Goal: Information Seeking & Learning: Learn about a topic

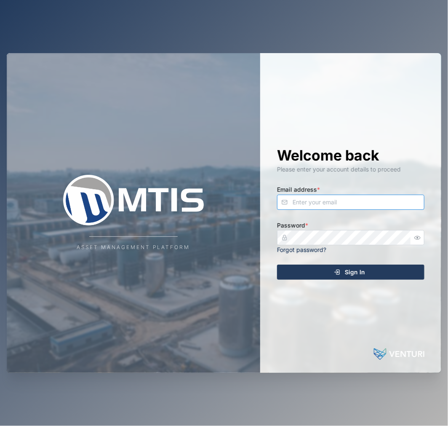
click at [382, 197] on input "Email address *" at bounding box center [350, 202] width 147 height 15
type input "[EMAIL_ADDRESS][PERSON_NAME][DOMAIN_NAME]"
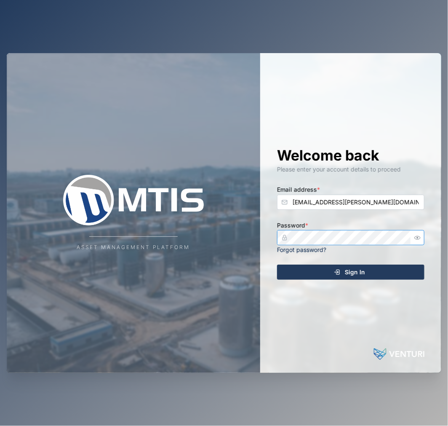
click at [277, 264] on button "Sign In" at bounding box center [350, 271] width 147 height 15
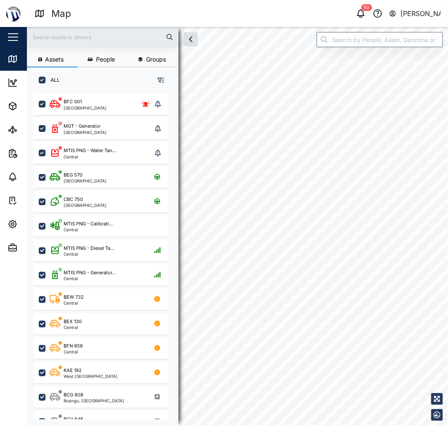
checkbox input "true"
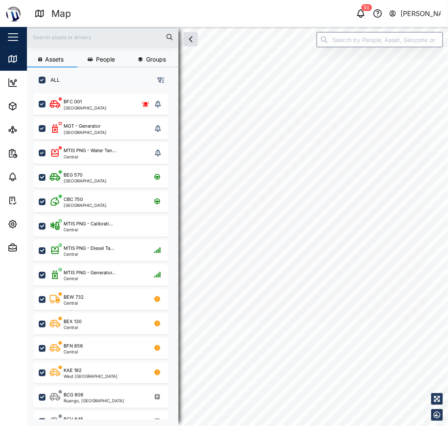
checkbox input "true"
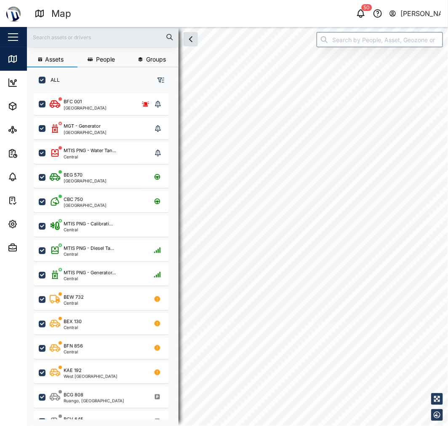
checkbox input "true"
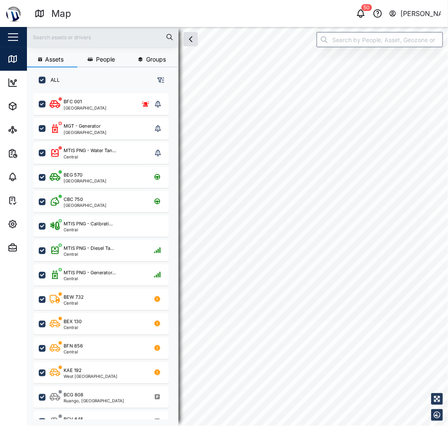
checkbox input "true"
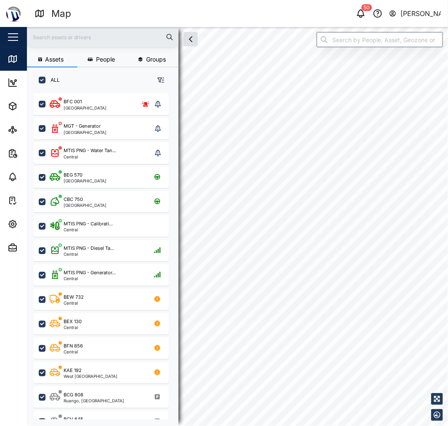
checkbox input "true"
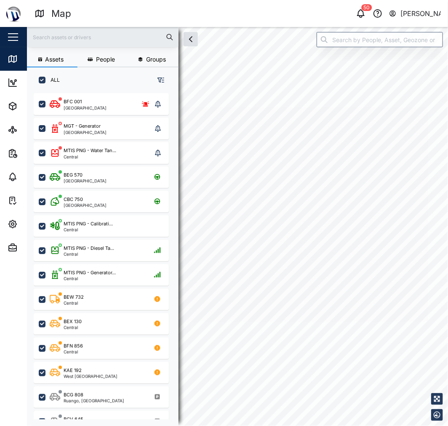
checkbox input "true"
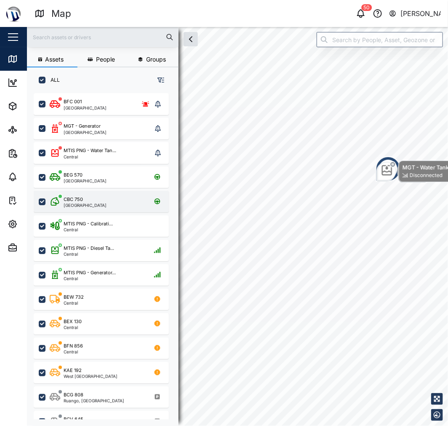
click at [85, 199] on div "CBC 750" at bounding box center [85, 199] width 43 height 7
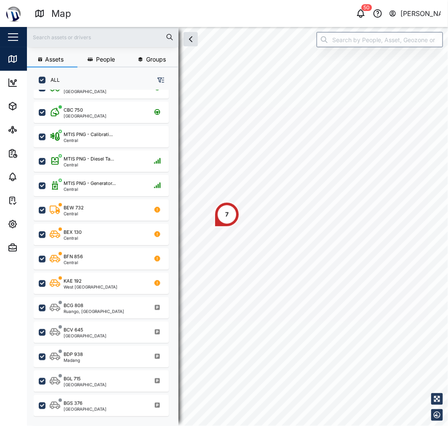
scroll to position [93, 0]
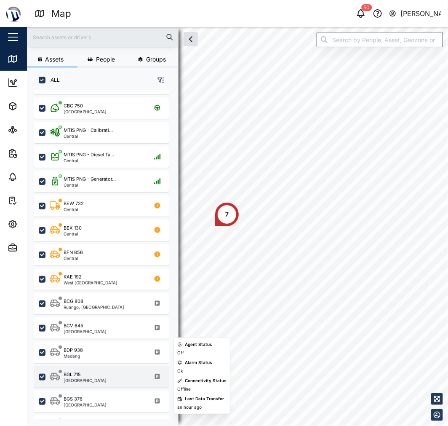
click at [105, 371] on div "BGL 715 Port Moresby" at bounding box center [107, 376] width 114 height 11
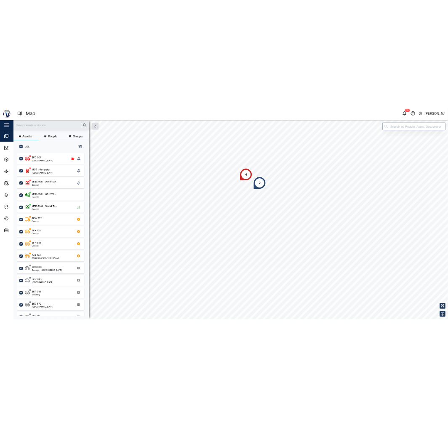
scroll to position [322, 131]
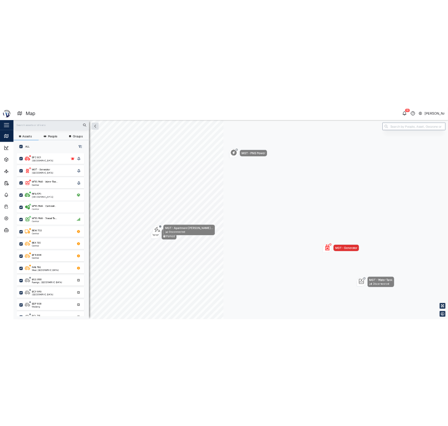
scroll to position [322, 131]
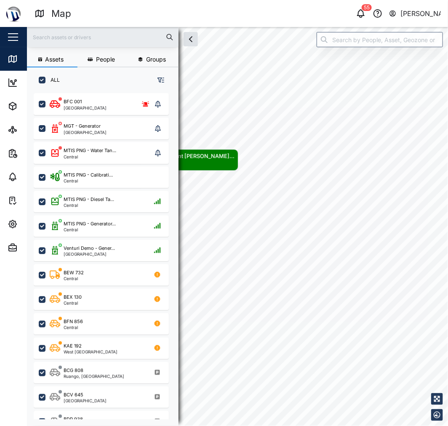
scroll to position [322, 131]
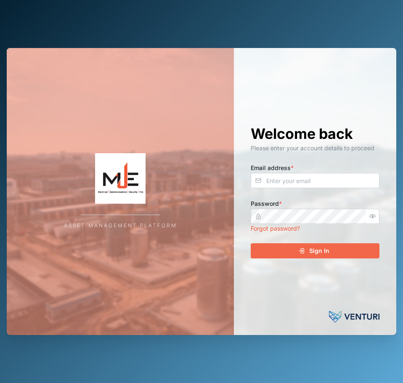
click at [297, 191] on div "Welcome back Please enter your account details to proceed Email address * Passw…" at bounding box center [315, 192] width 163 height 288
click at [300, 184] on input "Email address *" at bounding box center [315, 180] width 129 height 15
type input "[EMAIL_ADDRESS][PERSON_NAME][DOMAIN_NAME]"
click at [251, 243] on button "Sign In" at bounding box center [315, 250] width 129 height 15
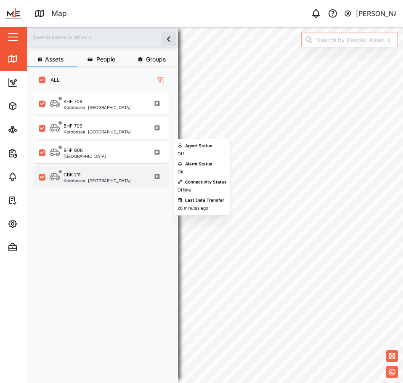
click at [116, 179] on div "CBK 211 Korobosea, Port Moresby" at bounding box center [107, 176] width 114 height 11
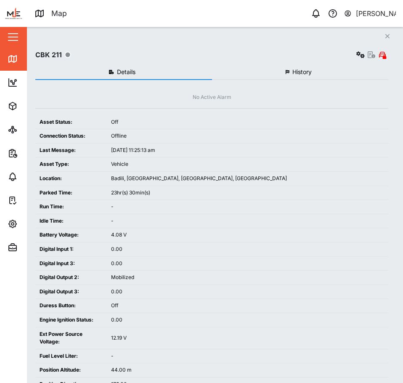
click at [396, 29] on div "Close CBK 211 Settings Details History No Active Alarm Asset Status: Off Connec…" at bounding box center [215, 205] width 377 height 356
click at [386, 34] on icon "Close" at bounding box center [387, 36] width 5 height 7
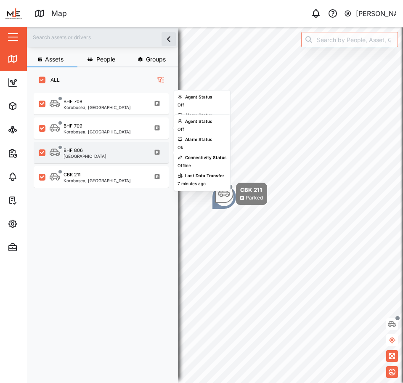
click at [108, 156] on div "BHF 806 Port Moresby" at bounding box center [107, 152] width 114 height 11
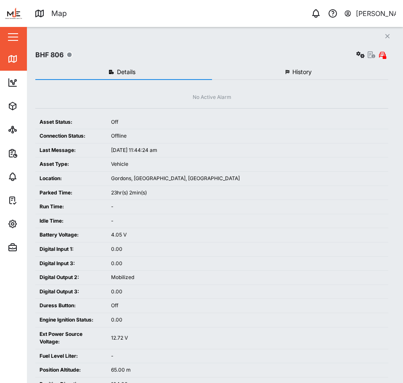
click at [392, 36] on button "Close" at bounding box center [388, 36] width 12 height 12
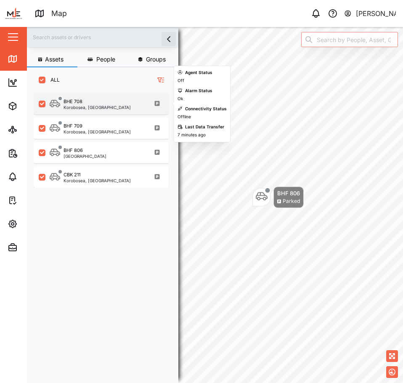
click at [99, 104] on div "BHE 708" at bounding box center [97, 101] width 67 height 7
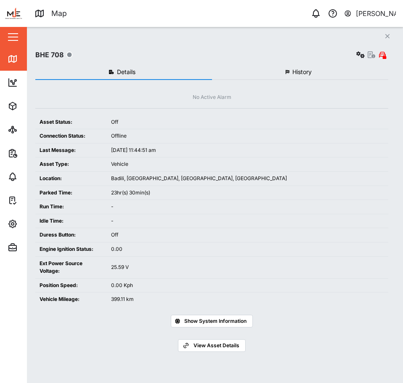
click at [392, 34] on button "Close" at bounding box center [388, 36] width 12 height 12
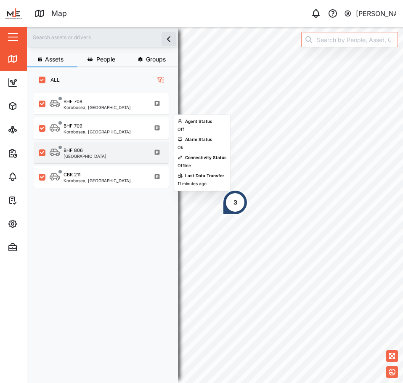
click at [104, 151] on div "BHF 806 Port Moresby" at bounding box center [107, 152] width 114 height 11
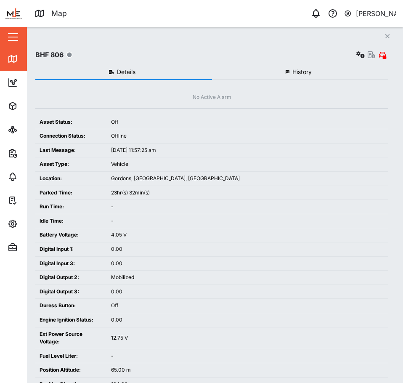
click at [389, 35] on icon "Close" at bounding box center [387, 36] width 5 height 7
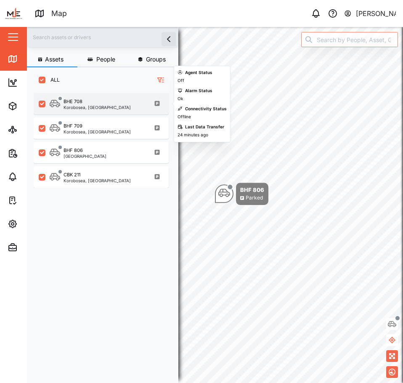
click at [123, 94] on div "BHE 708 Korobosea, Port Moresby" at bounding box center [101, 103] width 135 height 21
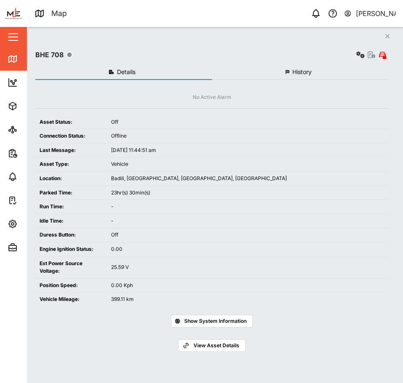
click at [387, 37] on icon "Close" at bounding box center [387, 36] width 5 height 7
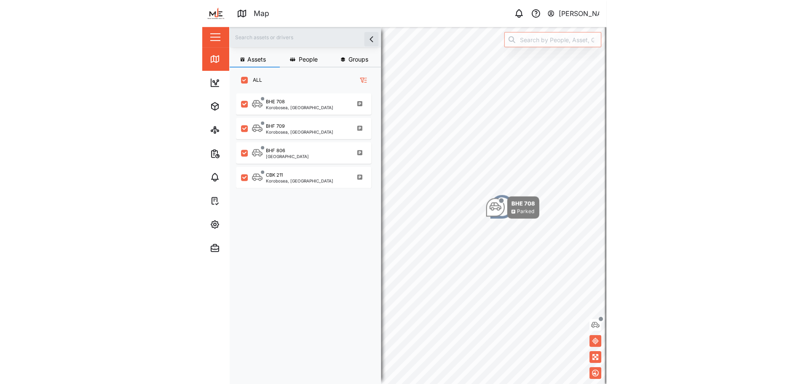
scroll to position [280, 132]
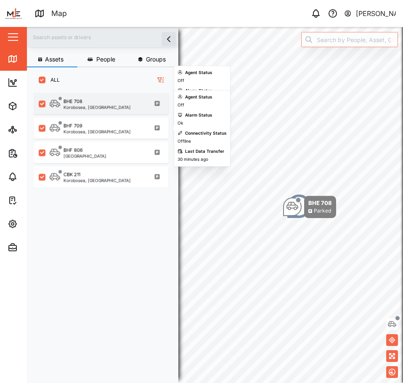
click at [100, 99] on div "BHE 708" at bounding box center [97, 101] width 67 height 7
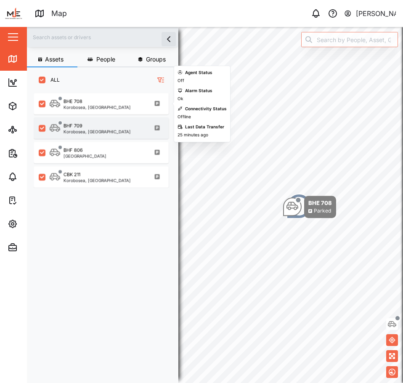
click at [99, 122] on div "BHF 709 Korobosea, Port Moresby" at bounding box center [101, 128] width 135 height 21
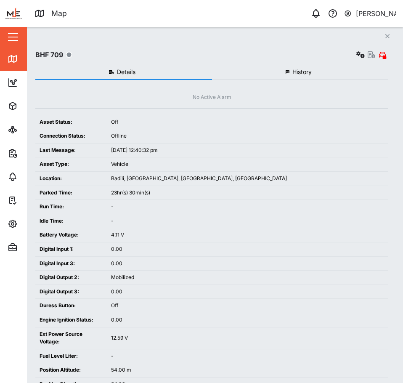
click at [387, 38] on icon "Close" at bounding box center [387, 36] width 5 height 7
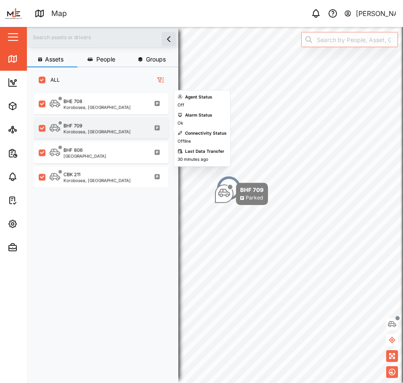
click at [115, 124] on div "BHF 709 Korobosea, Port Moresby" at bounding box center [107, 128] width 114 height 11
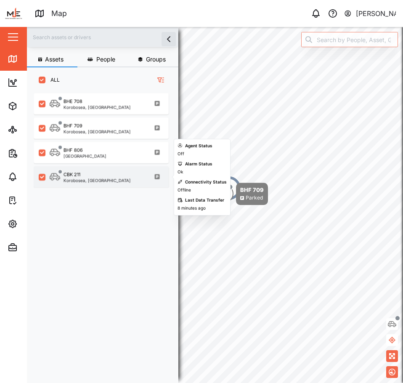
click at [79, 179] on div "Korobosea, Port Moresby" at bounding box center [97, 181] width 67 height 4
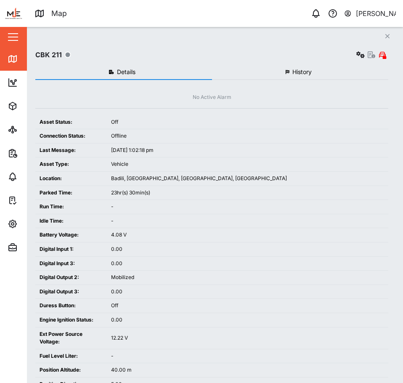
click at [387, 37] on icon "button" at bounding box center [388, 36] width 4 height 4
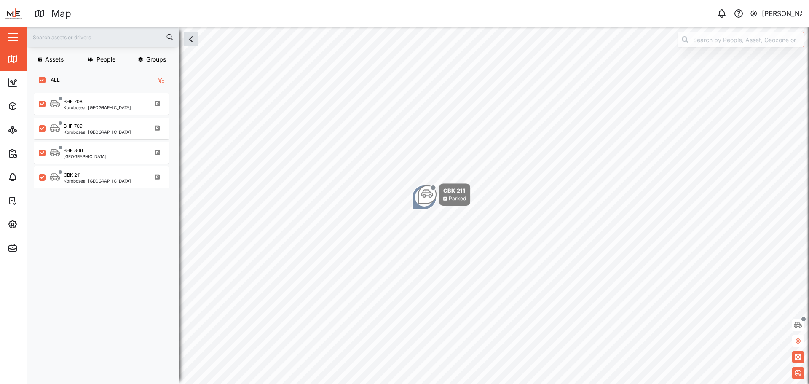
scroll to position [280, 132]
click at [127, 158] on div "BHF 806 Port Moresby" at bounding box center [107, 152] width 114 height 11
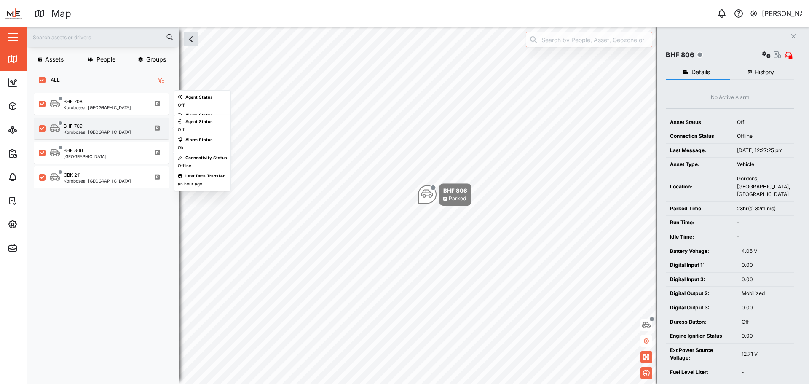
click at [113, 130] on div "Korobosea, Port Moresby" at bounding box center [97, 132] width 67 height 4
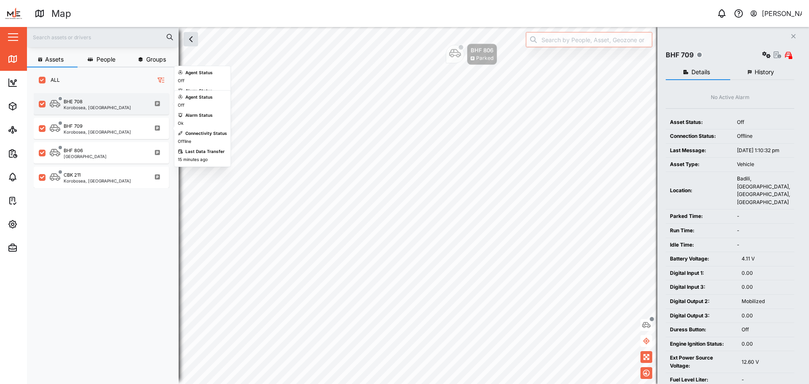
click at [109, 98] on div "BHE 708 Korobosea, Port Moresby" at bounding box center [101, 103] width 135 height 21
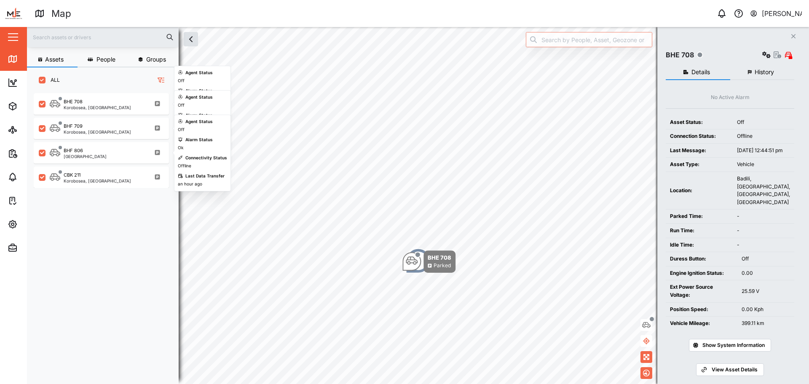
click at [112, 166] on div "CBK 211 Korobosea, Port Moresby" at bounding box center [101, 175] width 135 height 24
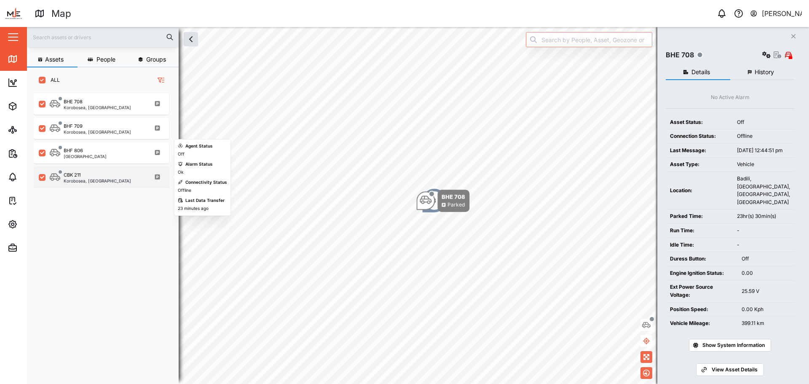
click at [121, 176] on div "CBK 211 Korobosea, Port Moresby" at bounding box center [107, 176] width 114 height 11
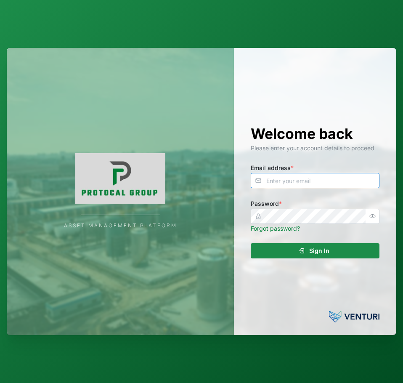
drag, startPoint x: 290, startPoint y: 182, endPoint x: 301, endPoint y: 181, distance: 11.4
click at [291, 182] on input "Email address *" at bounding box center [315, 180] width 129 height 15
type input "[EMAIL_ADDRESS][PERSON_NAME][DOMAIN_NAME]"
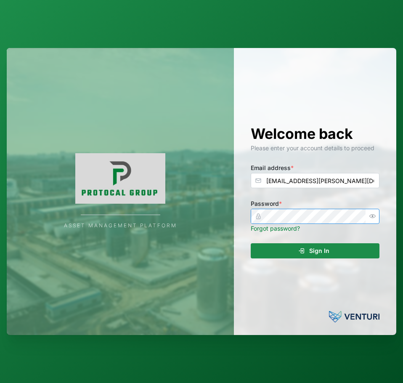
click at [251, 243] on button "Sign In" at bounding box center [315, 250] width 129 height 15
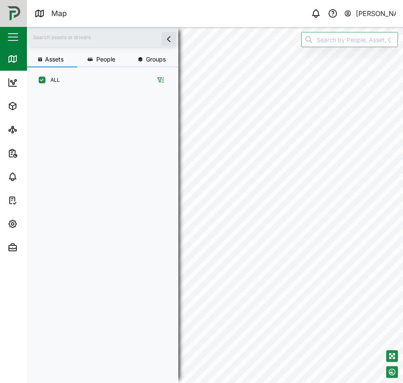
scroll to position [280, 132]
click at [327, 43] on input "search" at bounding box center [350, 39] width 97 height 15
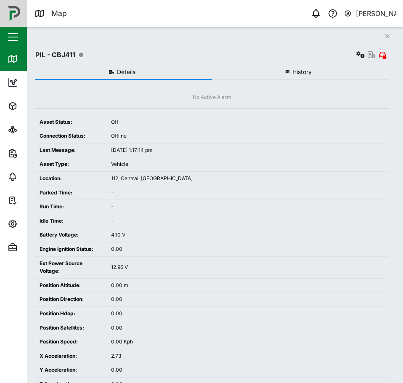
click at [386, 34] on icon "Close" at bounding box center [387, 36] width 5 height 7
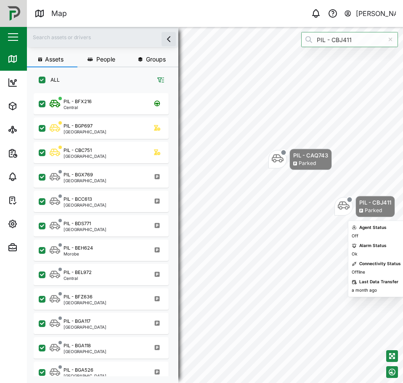
click at [360, 206] on div "PIL - CBJ411" at bounding box center [376, 202] width 32 height 8
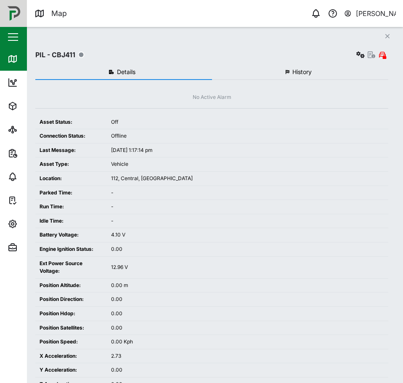
click at [392, 32] on button "Close" at bounding box center [388, 36] width 12 height 12
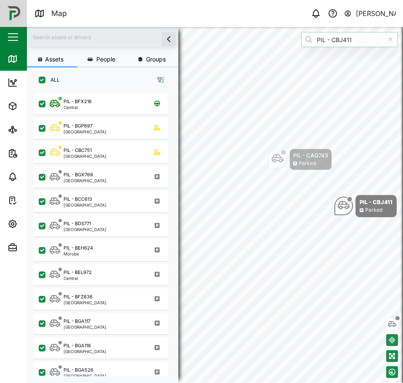
click at [350, 36] on input "PIL - CBJ411" at bounding box center [350, 39] width 97 height 15
click at [352, 40] on input "PIL - CBJ411" at bounding box center [350, 39] width 97 height 15
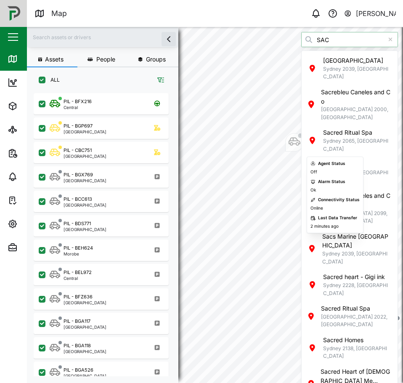
type input "SAC"
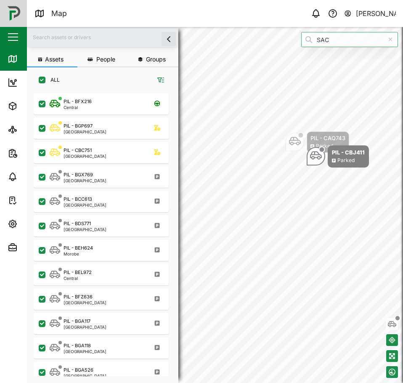
click at [194, 27] on div "PIL - CAQ743 Parked PIL - CBJ411 Parked" at bounding box center [215, 27] width 377 height 0
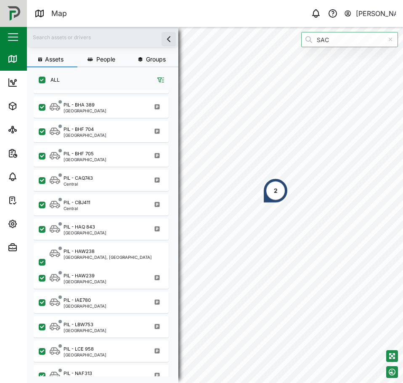
scroll to position [642, 0]
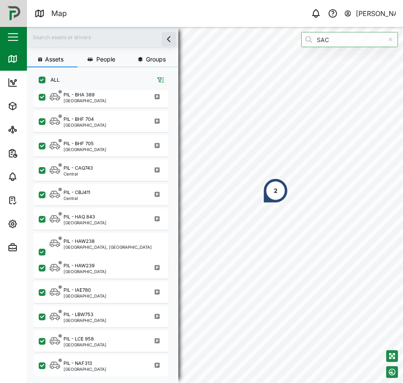
click at [80, 38] on input "text" at bounding box center [103, 37] width 142 height 13
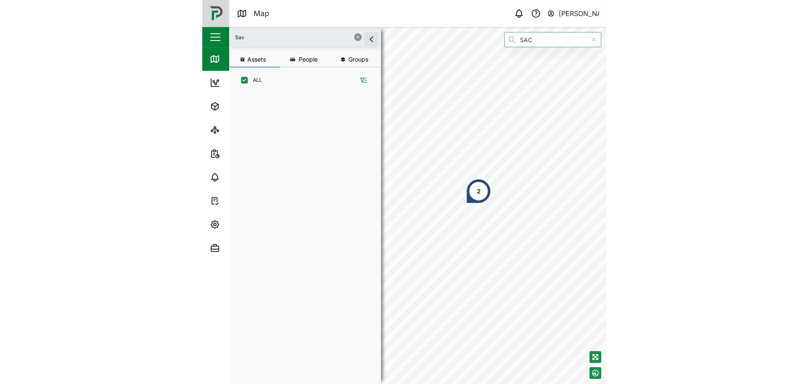
scroll to position [0, 0]
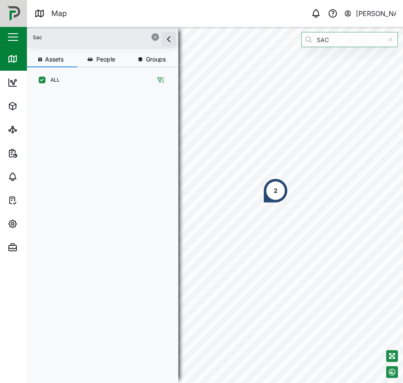
type input "Sac"
click at [393, 38] on div at bounding box center [390, 39] width 15 height 15
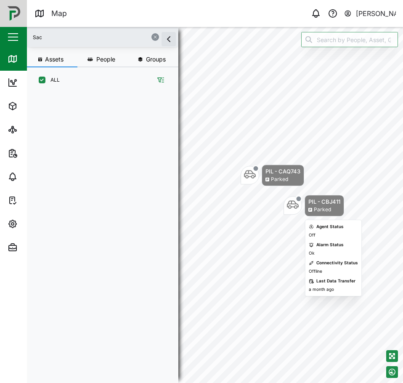
click at [325, 204] on div "PIL - CBJ411" at bounding box center [325, 202] width 32 height 8
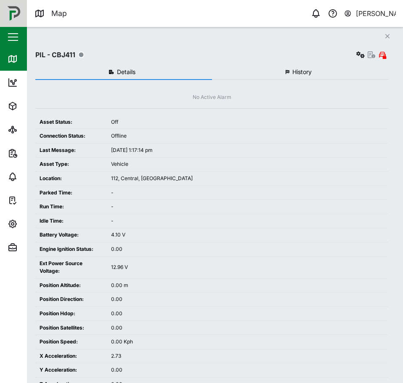
click at [284, 60] on div "PIL - CBJ411" at bounding box center [211, 55] width 353 height 12
click at [291, 69] on button "History" at bounding box center [300, 72] width 177 height 15
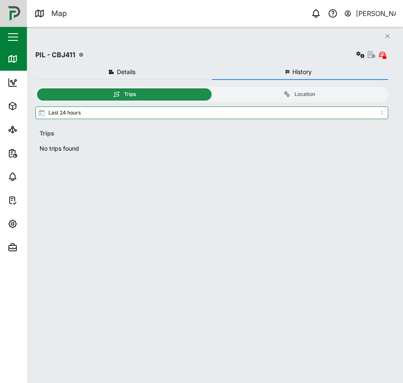
click at [176, 75] on button "Details" at bounding box center [123, 72] width 177 height 15
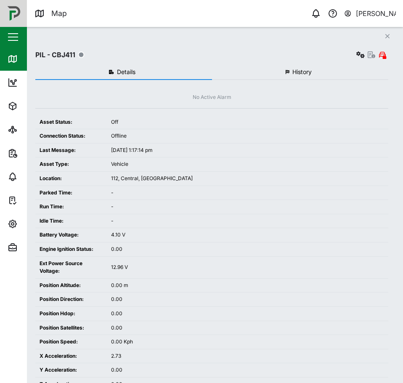
click at [388, 34] on icon "Close" at bounding box center [387, 36] width 5 height 7
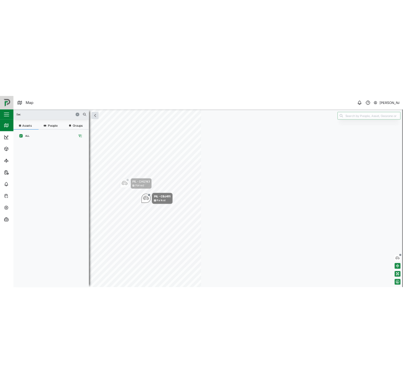
scroll to position [280, 132]
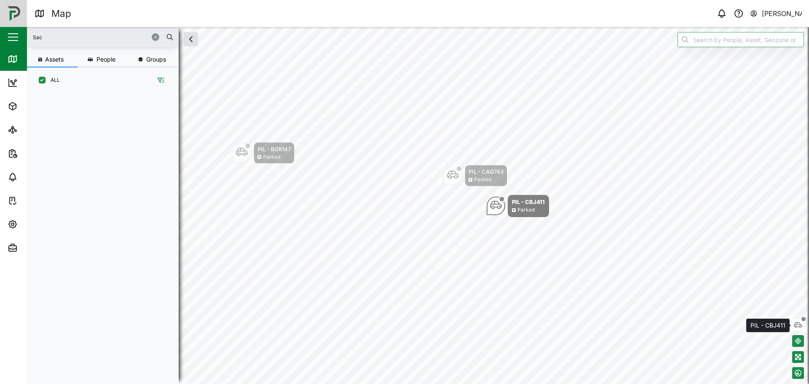
click at [403, 326] on icon "button" at bounding box center [797, 325] width 8 height 6
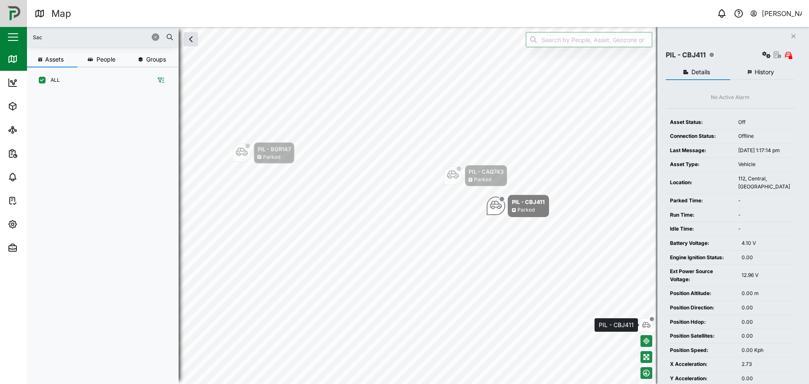
click at [403, 330] on button "button" at bounding box center [646, 325] width 12 height 12
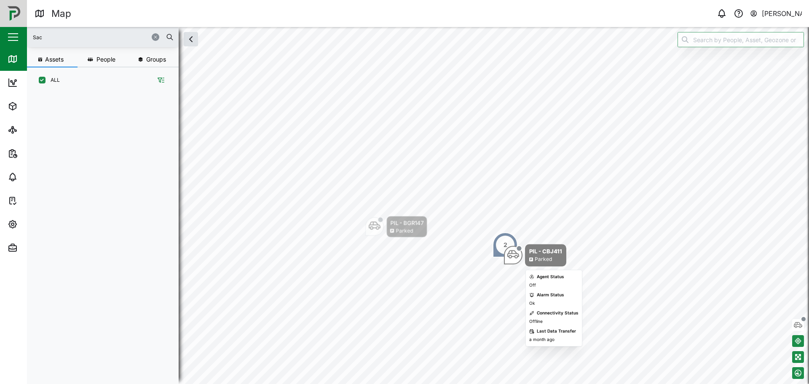
click at [403, 252] on div "PIL - CBJ411" at bounding box center [545, 251] width 33 height 8
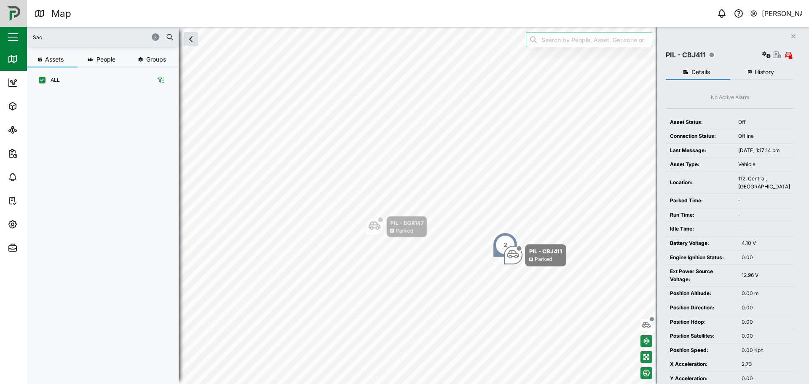
click at [403, 74] on span "History" at bounding box center [763, 72] width 19 height 6
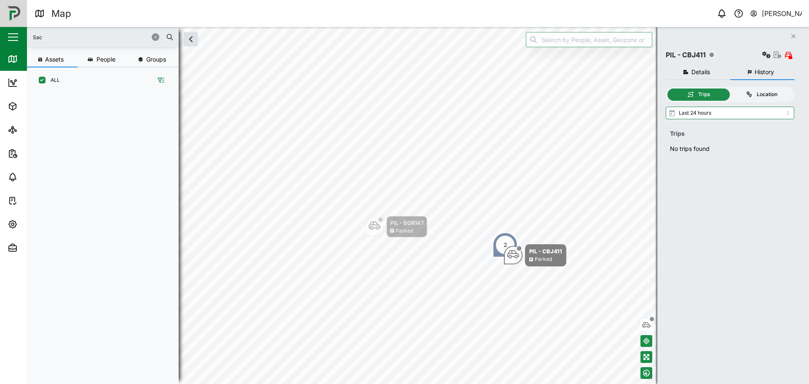
click at [403, 98] on div "Location" at bounding box center [761, 95] width 54 height 8
click at [403, 88] on input "Location" at bounding box center [730, 88] width 0 height 0
drag, startPoint x: 737, startPoint y: 108, endPoint x: 744, endPoint y: 108, distance: 7.2
click at [403, 103] on div "Trips Location Please select a range" at bounding box center [729, 227] width 128 height 280
click at [403, 124] on div "Please select a range" at bounding box center [729, 236] width 128 height 261
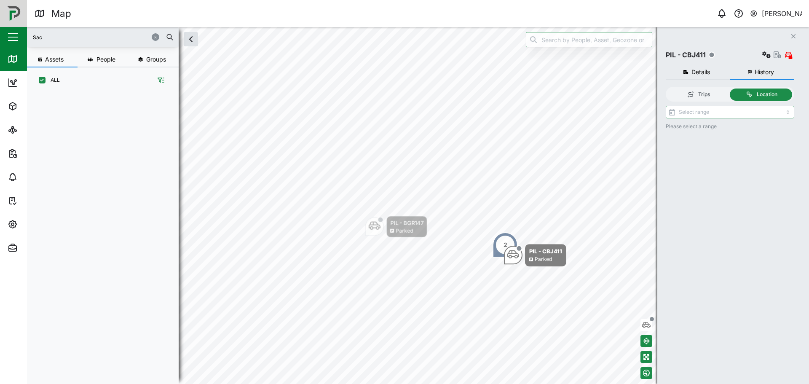
drag, startPoint x: 744, startPoint y: 111, endPoint x: 745, endPoint y: 116, distance: 5.1
click at [403, 111] on input "search" at bounding box center [729, 112] width 128 height 13
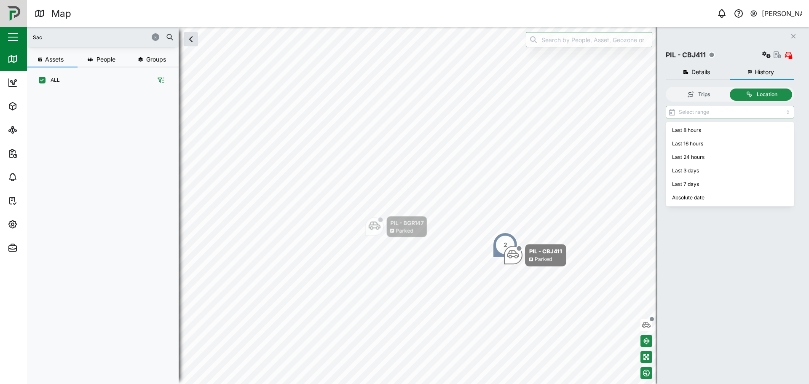
type input "Last 16 hours"
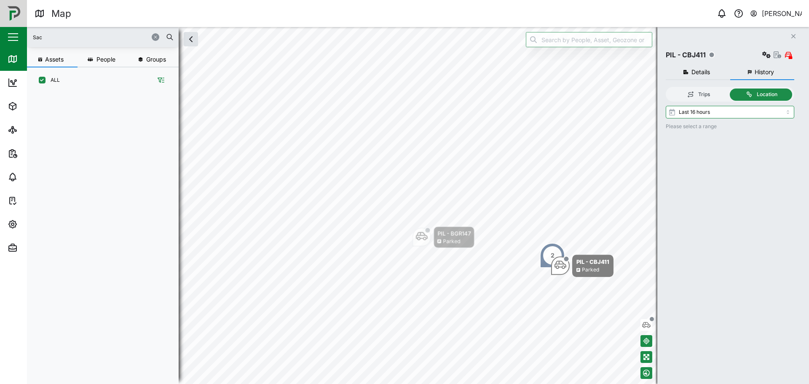
click at [153, 35] on icon "button" at bounding box center [155, 37] width 5 height 5
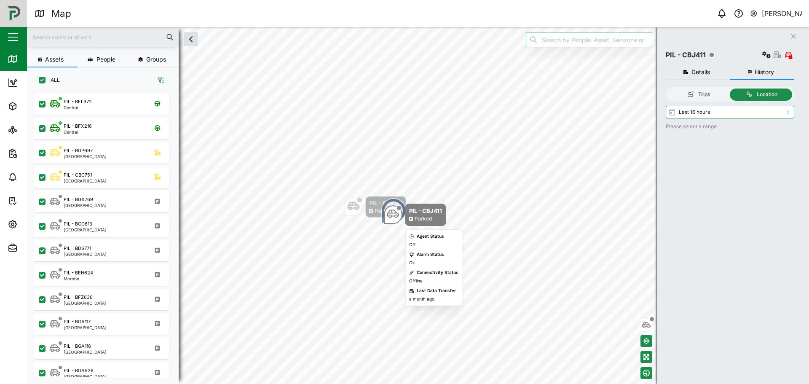
click at [403, 215] on div "Parked" at bounding box center [425, 219] width 33 height 8
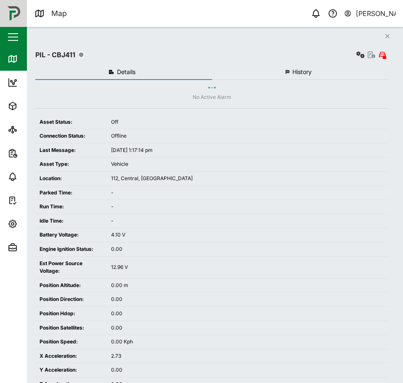
scroll to position [280, 132]
click at [391, 35] on button "Close" at bounding box center [388, 36] width 12 height 12
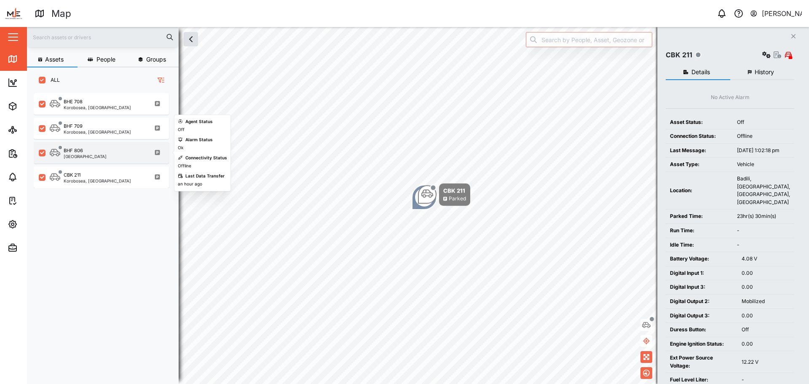
click at [98, 146] on div "BHF 806 Port Moresby" at bounding box center [101, 152] width 135 height 21
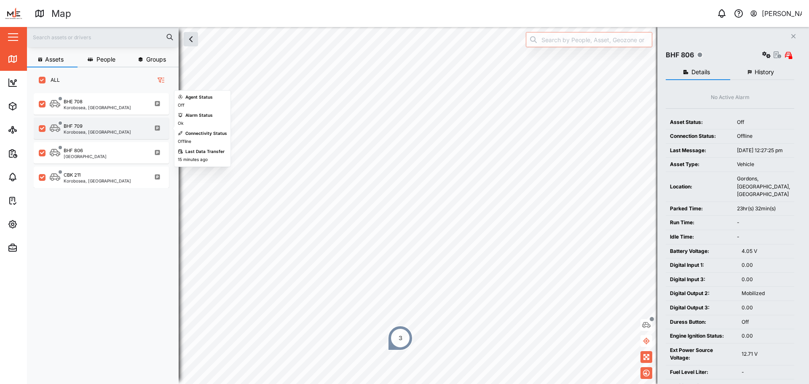
click at [106, 127] on div "BHF 709" at bounding box center [97, 126] width 67 height 7
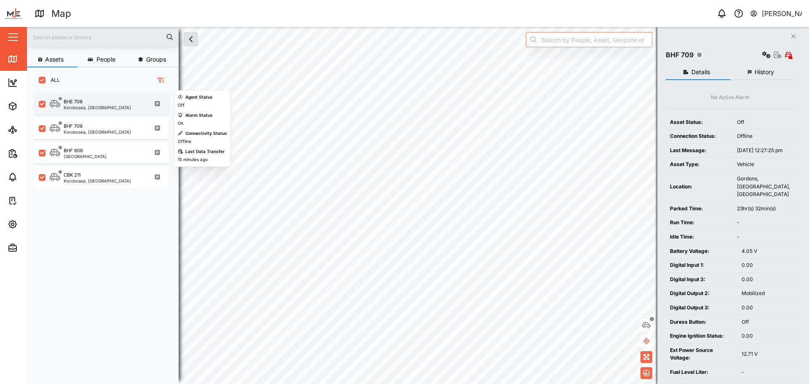
click at [111, 105] on div "Korobosea, Port Moresby" at bounding box center [97, 107] width 67 height 4
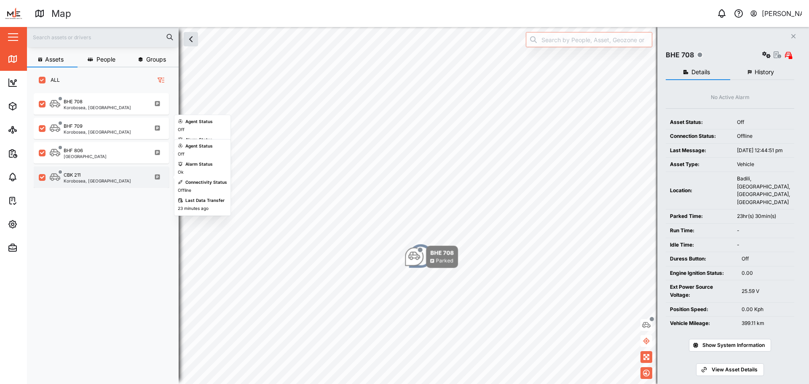
click at [118, 173] on div "CBK 211 Korobosea, Port Moresby" at bounding box center [107, 176] width 114 height 11
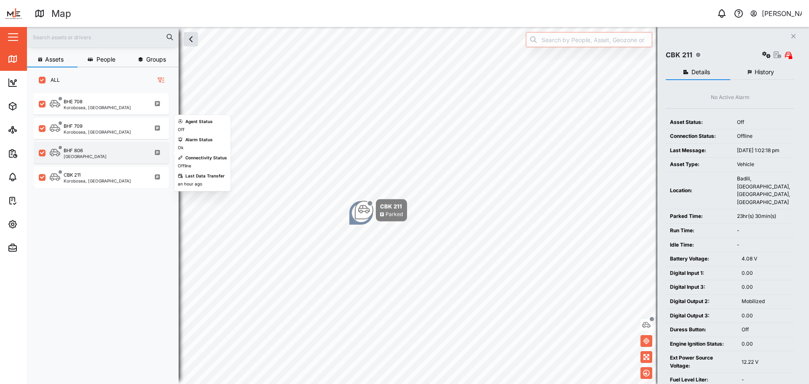
click at [102, 157] on div "BHF 806 Port Moresby" at bounding box center [107, 152] width 114 height 11
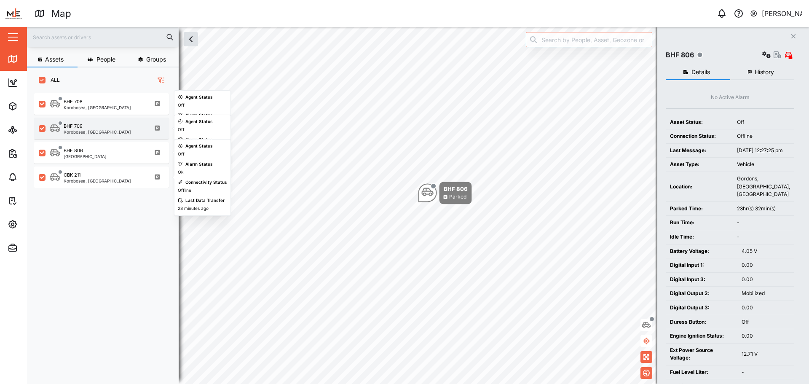
click at [104, 132] on div "Korobosea, Port Moresby" at bounding box center [97, 132] width 67 height 4
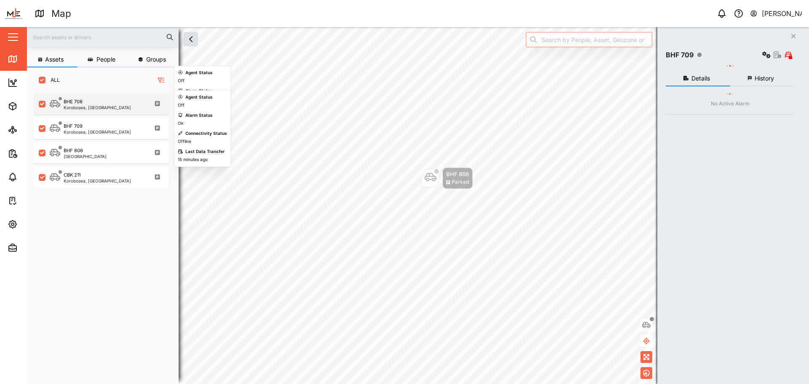
click at [104, 107] on div "Korobosea, Port Moresby" at bounding box center [97, 107] width 67 height 4
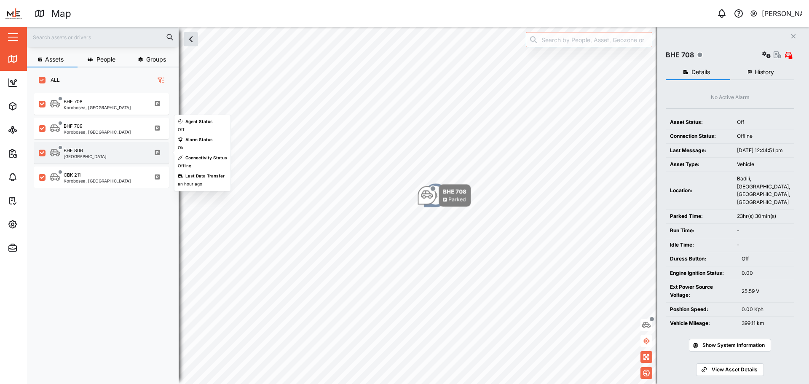
click at [111, 151] on div "BHF 806 Port Moresby" at bounding box center [107, 152] width 114 height 11
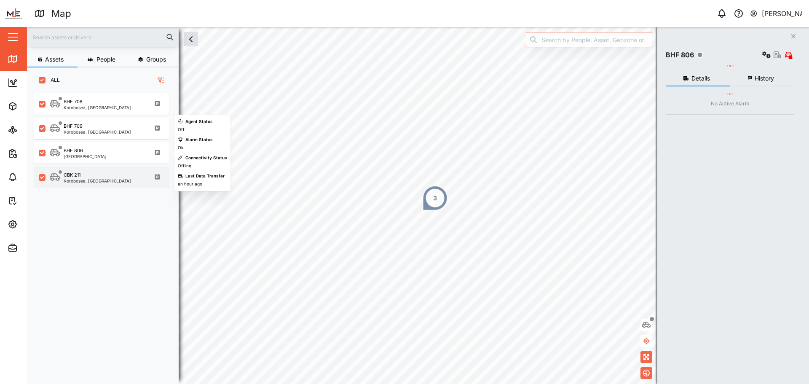
click at [113, 168] on div "CBK 211 Korobosea, Port Moresby" at bounding box center [101, 176] width 135 height 21
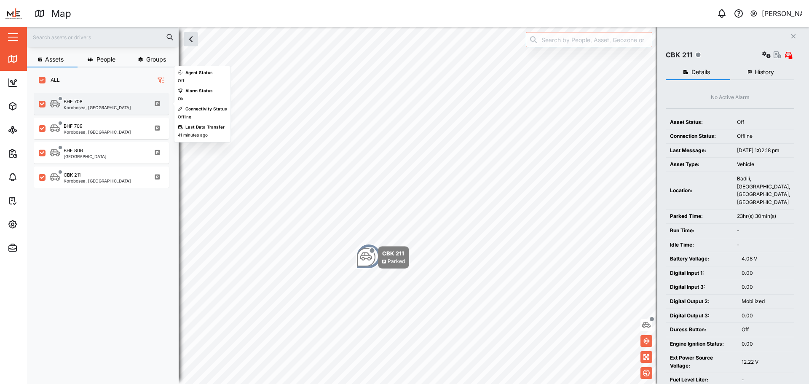
click at [113, 112] on div "BHE 708 Korobosea, Port Moresby" at bounding box center [101, 103] width 135 height 21
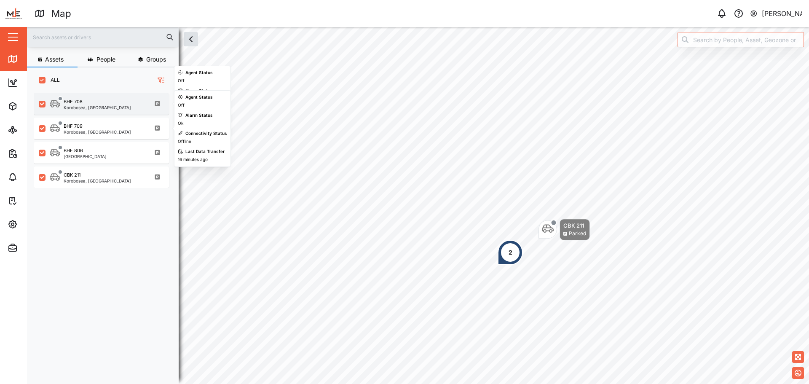
click at [114, 92] on div "BHE 708 Korobosea, Port Moresby" at bounding box center [101, 102] width 135 height 24
click at [117, 105] on div "BHE 708 Korobosea, Port Moresby" at bounding box center [107, 103] width 114 height 11
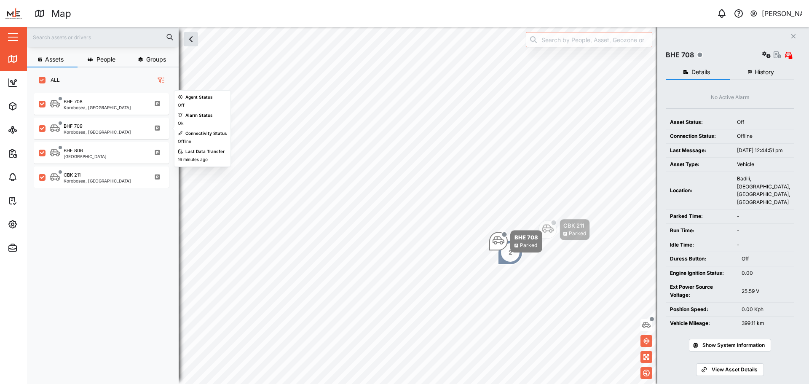
click at [131, 139] on div "BHF 806 Port Moresby" at bounding box center [101, 151] width 135 height 24
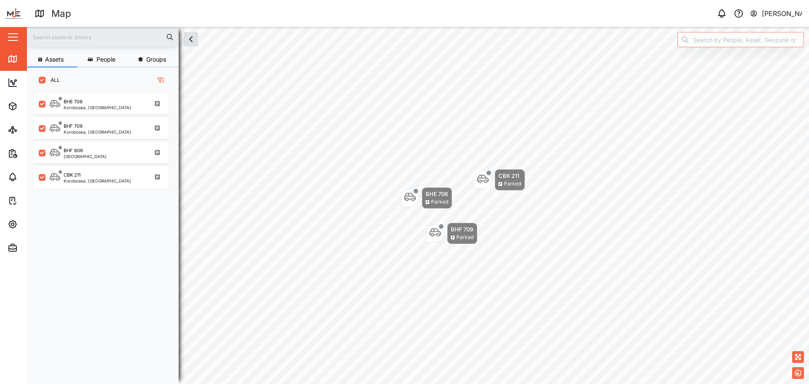
click at [414, 27] on div "BHE 708 Parked CBK 211 Parked BHF 709 Parked" at bounding box center [418, 27] width 782 height 0
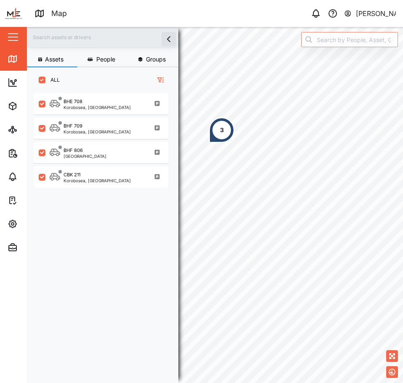
scroll to position [280, 132]
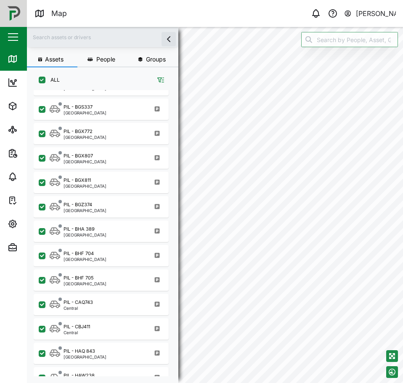
scroll to position [590, 0]
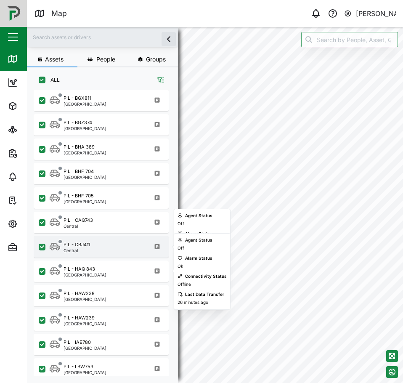
click at [102, 251] on div "PIL - CBJ411 Central" at bounding box center [107, 246] width 114 height 11
